Goal: Task Accomplishment & Management: Complete application form

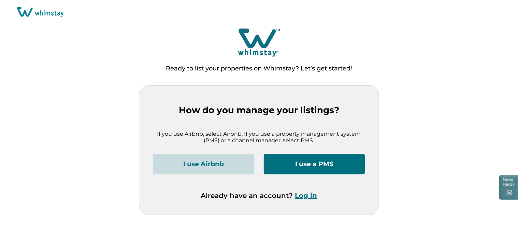
click at [203, 163] on button "I use Airbnb" at bounding box center [203, 164] width 101 height 20
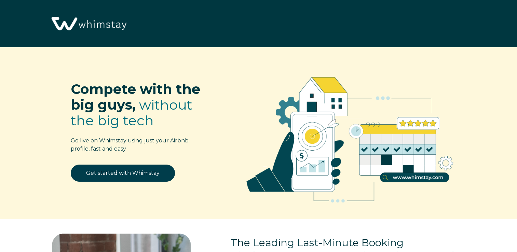
select select "US"
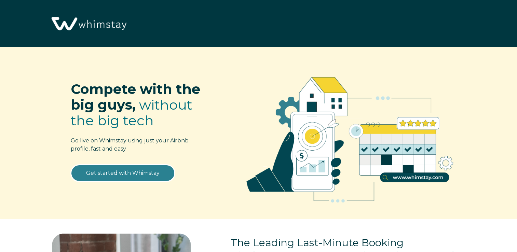
click at [139, 174] on link "Get started with Whimstay" at bounding box center [123, 173] width 104 height 17
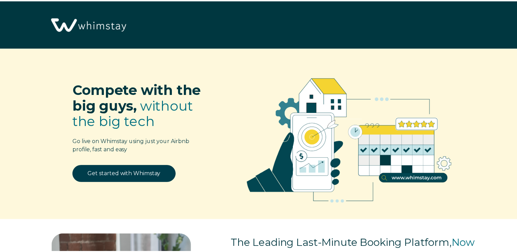
scroll to position [842, 0]
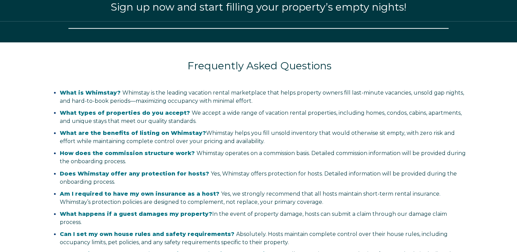
select select "US"
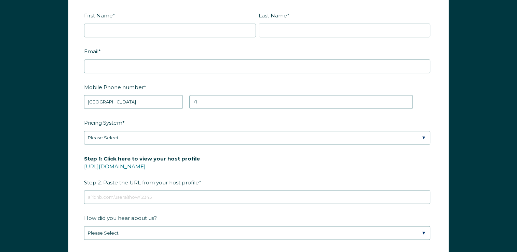
scroll to position [910, 0]
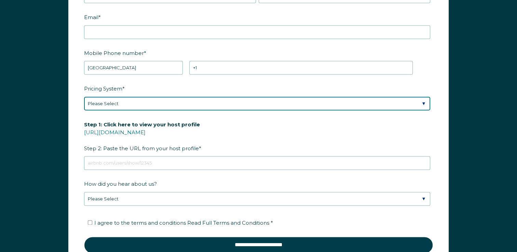
click at [296, 102] on select "Please Select Manual Airbnb Smart Pricing PriceLabs Wheelhouse Beyond Pricing 3…" at bounding box center [257, 104] width 346 height 14
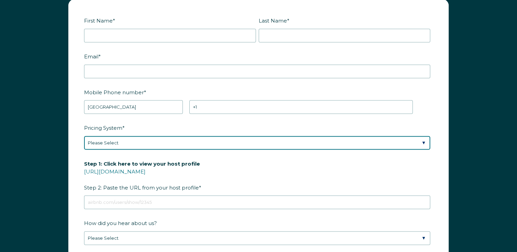
scroll to position [807, 0]
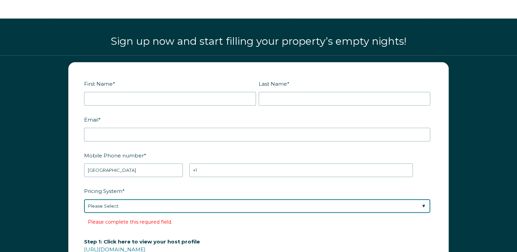
click at [137, 205] on select "Please Select Manual Airbnb Smart Pricing PriceLabs Wheelhouse Beyond Pricing 3…" at bounding box center [257, 206] width 346 height 14
select select "Manual"
click at [84, 199] on select "Please Select Manual Airbnb Smart Pricing PriceLabs Wheelhouse Beyond Pricing 3…" at bounding box center [257, 206] width 346 height 14
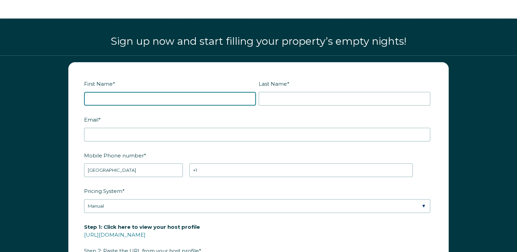
click at [115, 97] on input "First Name *" at bounding box center [170, 99] width 172 height 14
type input "Ryan"
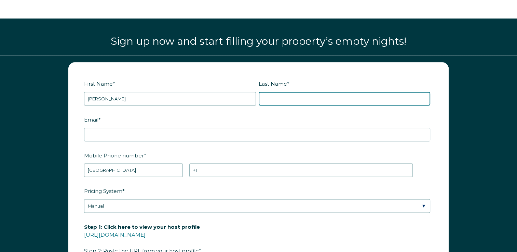
click at [270, 99] on input "Last Name *" at bounding box center [345, 99] width 172 height 14
type input "Maheux"
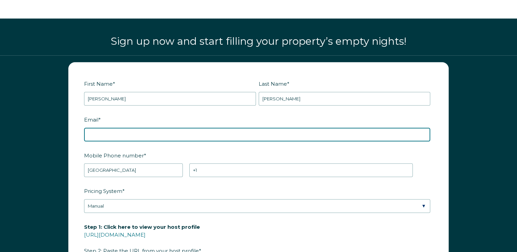
click at [142, 130] on input "Email *" at bounding box center [257, 135] width 346 height 14
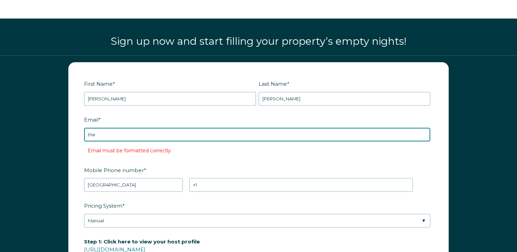
type input "theresidenceparquelleras@gmail.com"
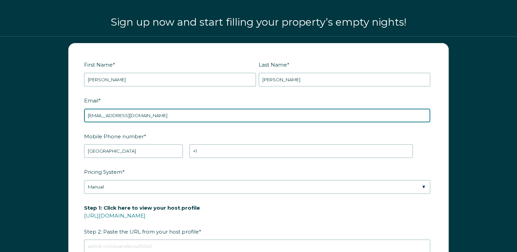
scroll to position [876, 0]
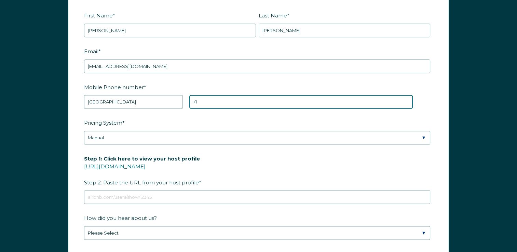
click at [219, 103] on input "+1" at bounding box center [300, 102] width 223 height 14
type input "+1 6464786938"
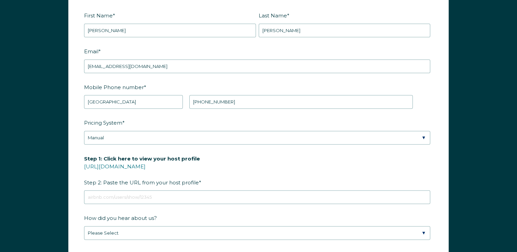
click at [291, 124] on label "Pricing System *" at bounding box center [258, 123] width 349 height 12
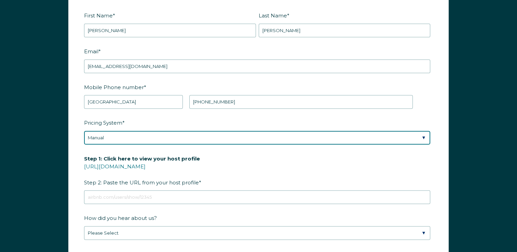
click at [291, 131] on select "Please Select Manual Airbnb Smart Pricing PriceLabs Wheelhouse Beyond Pricing 3…" at bounding box center [257, 138] width 346 height 14
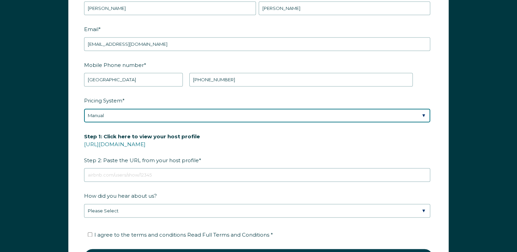
scroll to position [910, 0]
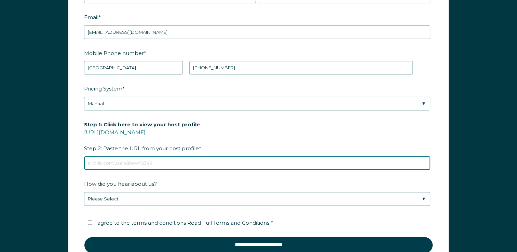
click at [165, 162] on input "Step 1: Click here to view your host profile https://www.airbnb.com/users/show/…" at bounding box center [257, 163] width 346 height 14
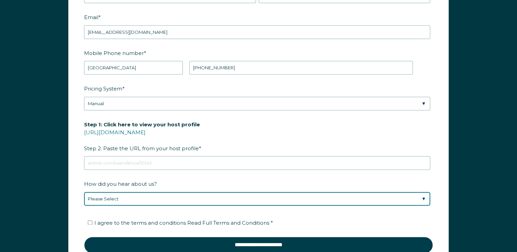
click at [149, 197] on div "How did you hear about us? Please Select Discovered Whimstay at an event or con…" at bounding box center [258, 192] width 349 height 28
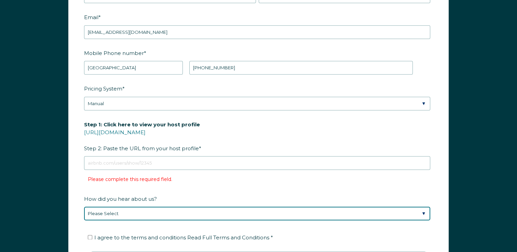
select select "Google Search"
click at [84, 207] on select "Please Select Discovered Whimstay at an event or conference Found Whimstay thro…" at bounding box center [257, 214] width 346 height 14
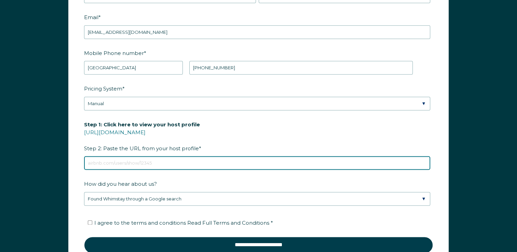
click at [155, 162] on input "Step 1: Click here to view your host profile https://www.airbnb.com/users/show/…" at bounding box center [257, 163] width 346 height 14
paste input "https://www.airbnb.com/users/show/123723391"
type input "https://www.airbnb.com/users/show/123723391"
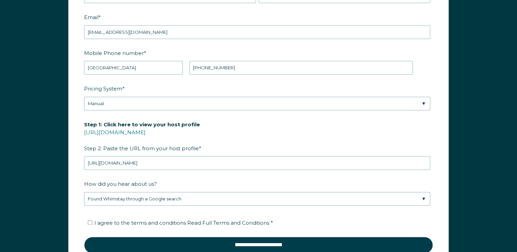
click at [232, 182] on label "How did you hear about us?" at bounding box center [258, 184] width 349 height 12
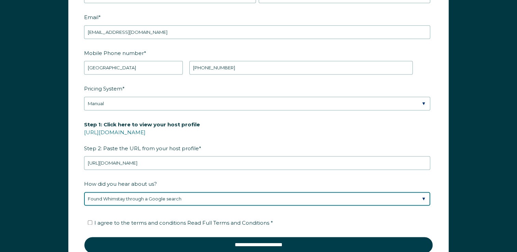
click at [232, 192] on select "Please Select Discovered Whimstay at an event or conference Found Whimstay thro…" at bounding box center [257, 199] width 346 height 14
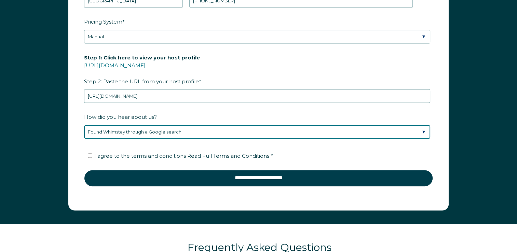
scroll to position [978, 0]
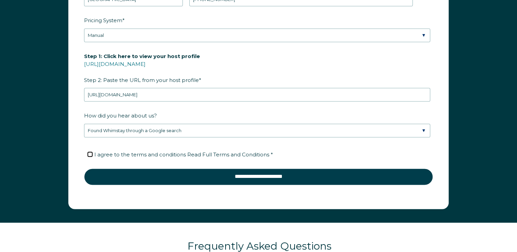
click at [90, 153] on input "I agree to the terms and conditions Read Full Terms and Conditions *" at bounding box center [90, 154] width 4 height 4
checkbox input "true"
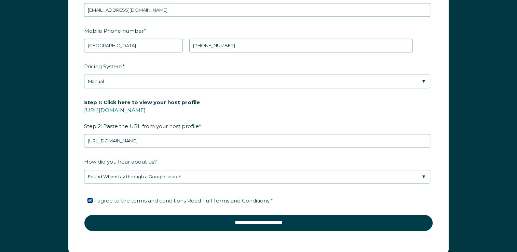
scroll to position [944, 0]
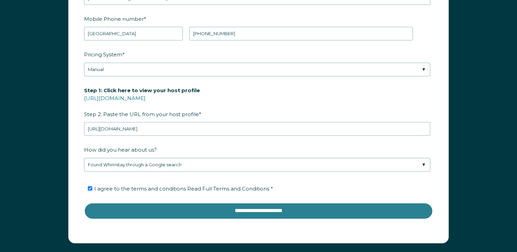
click at [255, 209] on input "**********" at bounding box center [258, 211] width 349 height 16
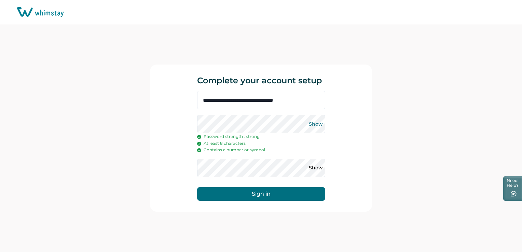
click at [315, 126] on button "Show" at bounding box center [315, 124] width 11 height 11
click at [276, 194] on button "Sign in" at bounding box center [261, 194] width 128 height 14
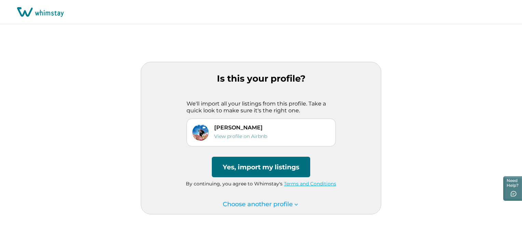
click at [248, 169] on button "Yes, import my listings" at bounding box center [261, 167] width 98 height 20
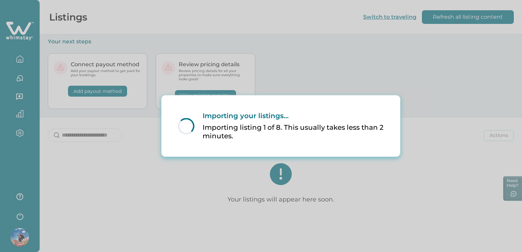
click at [191, 168] on div "Loading... Importing your listings... Importing listing 1 of 8. This usually ta…" at bounding box center [261, 126] width 522 height 252
click at [377, 71] on div "Loading... Importing your listings... Importing listing 1 of 8. This usually ta…" at bounding box center [261, 126] width 522 height 252
click at [458, 22] on div "Loading... Importing your listings... Importing listing 1 of 8. This usually ta…" at bounding box center [261, 126] width 522 height 252
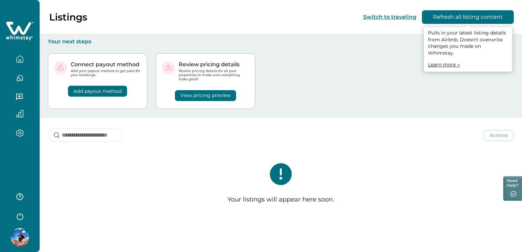
click at [459, 18] on button "Refresh all listing content" at bounding box center [468, 17] width 92 height 14
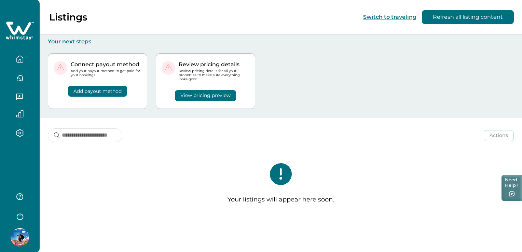
click at [513, 185] on button "Need Help?" at bounding box center [511, 188] width 20 height 26
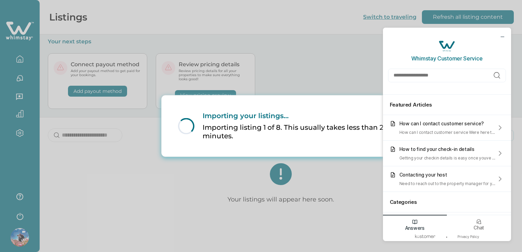
click at [332, 186] on div "Loading... Importing your listings... Importing listing 1 of 8. This usually ta…" at bounding box center [261, 126] width 522 height 252
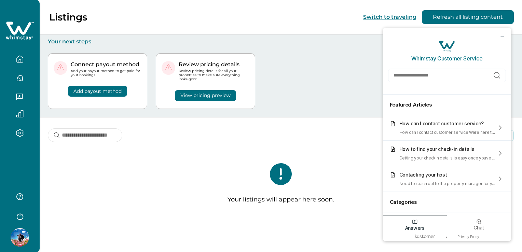
click at [331, 28] on div "Listings Switch to traveling Refresh all listing content" at bounding box center [261, 17] width 522 height 34
click at [210, 95] on button "View pricing preview" at bounding box center [205, 95] width 61 height 11
click at [502, 38] on icon "minimize chat widget" at bounding box center [502, 36] width 6 height 6
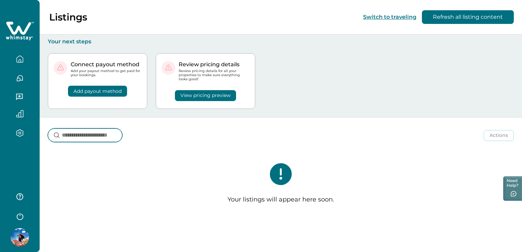
click at [87, 135] on input at bounding box center [85, 135] width 74 height 14
click at [18, 61] on icon "button" at bounding box center [20, 59] width 8 height 8
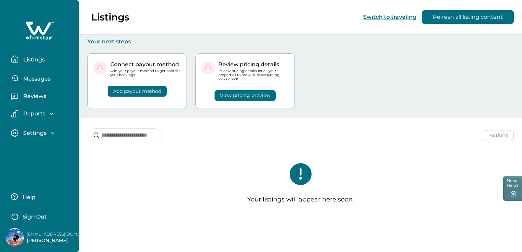
click at [29, 59] on p "Listings" at bounding box center [33, 59] width 24 height 7
click at [42, 78] on p "Messages" at bounding box center [35, 78] width 29 height 7
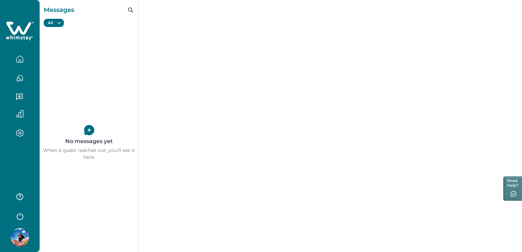
click at [20, 58] on icon "button" at bounding box center [20, 59] width 8 height 8
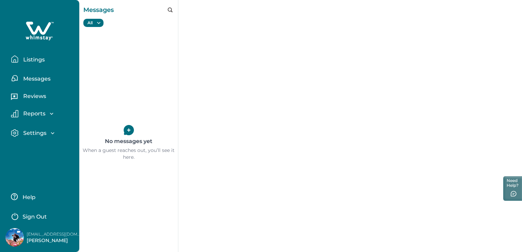
click at [32, 58] on p "Listings" at bounding box center [33, 59] width 24 height 7
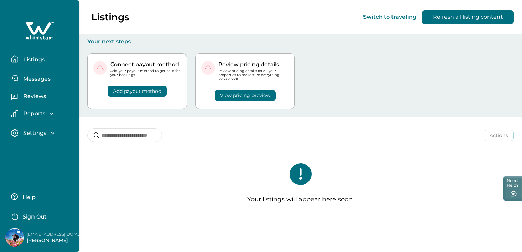
click at [32, 58] on p "Listings" at bounding box center [33, 59] width 24 height 7
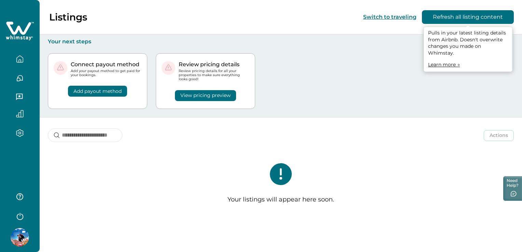
click at [448, 17] on button "Refresh all listing content" at bounding box center [468, 17] width 92 height 14
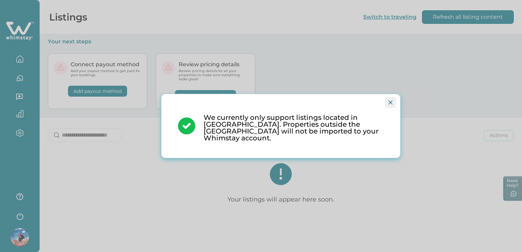
click at [391, 105] on icon "Close" at bounding box center [390, 102] width 4 height 4
